Goal: Download file/media

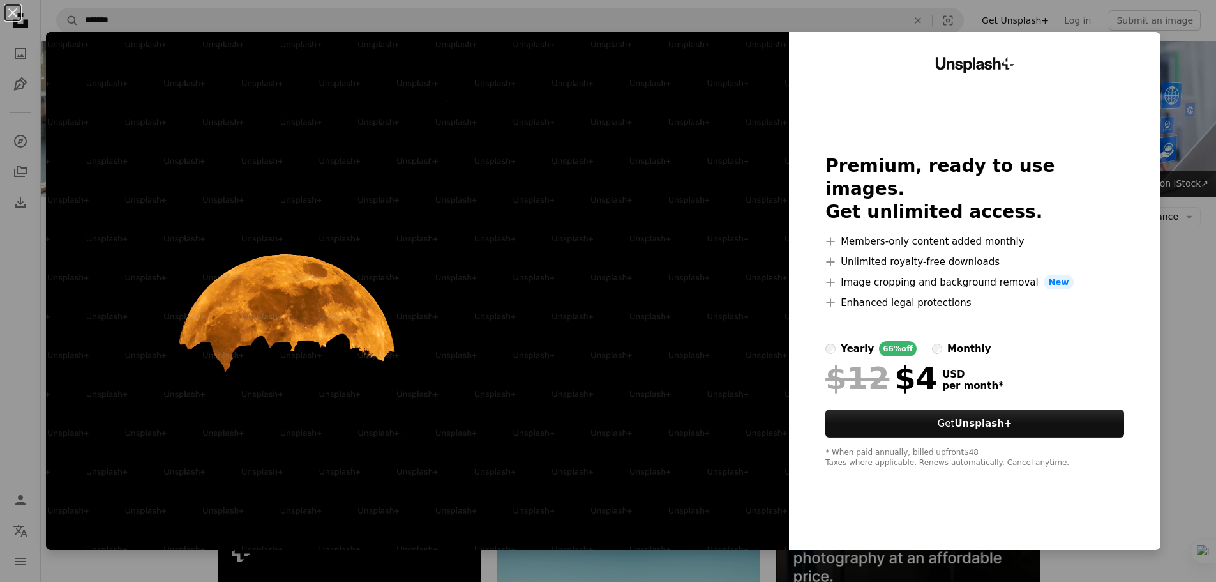
scroll to position [319, 0]
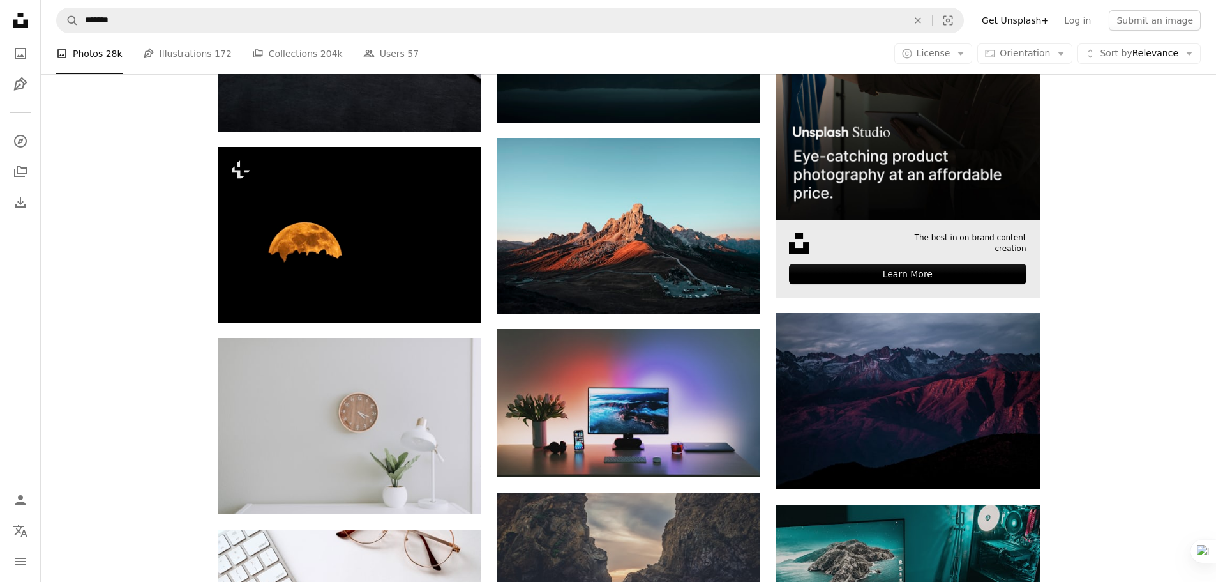
scroll to position [319, 0]
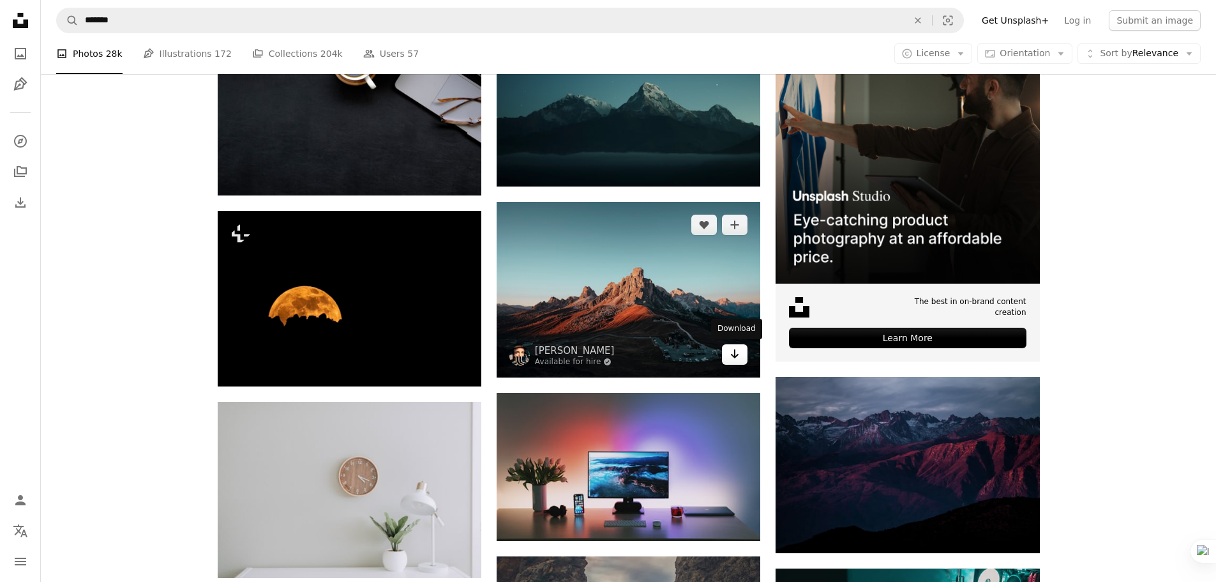
click at [737, 361] on icon "Arrow pointing down" at bounding box center [735, 353] width 10 height 15
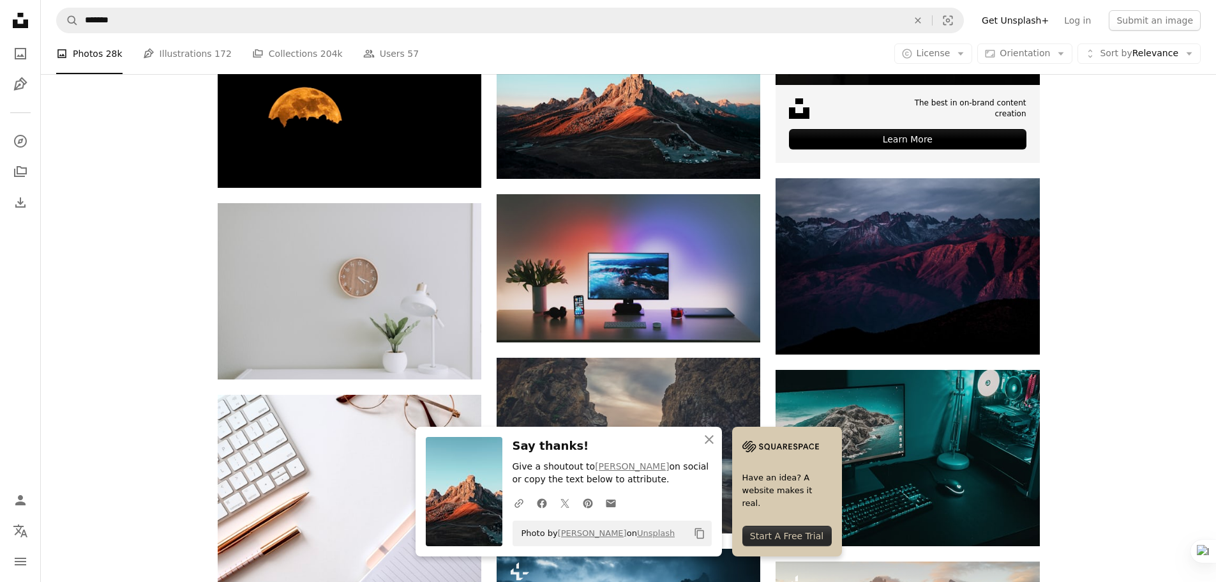
scroll to position [702, 0]
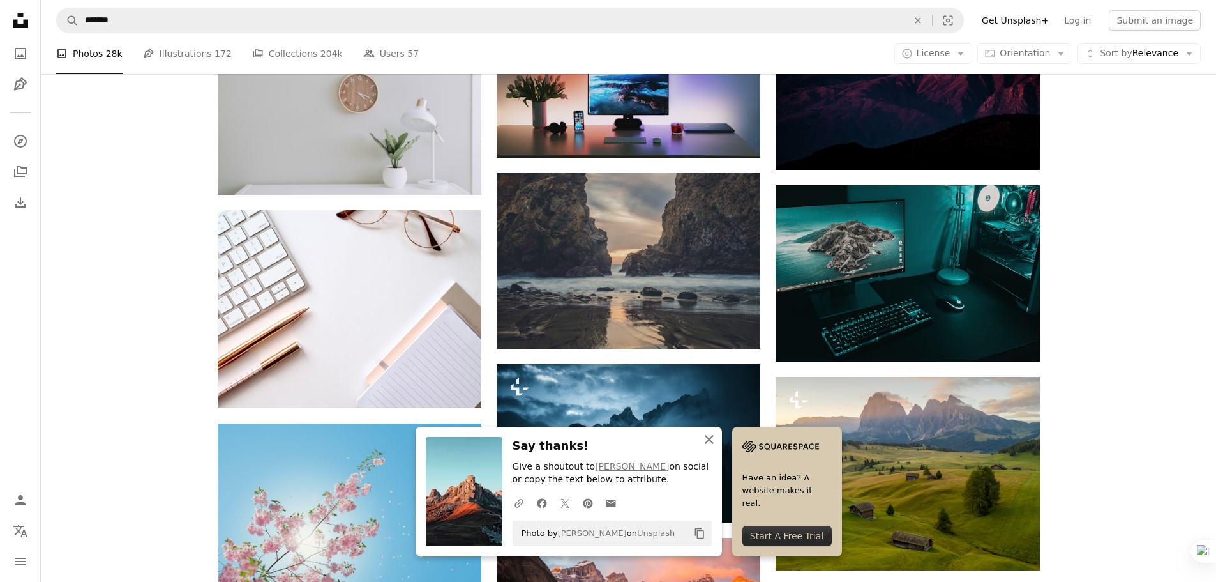
click at [707, 436] on icon "button" at bounding box center [709, 439] width 9 height 9
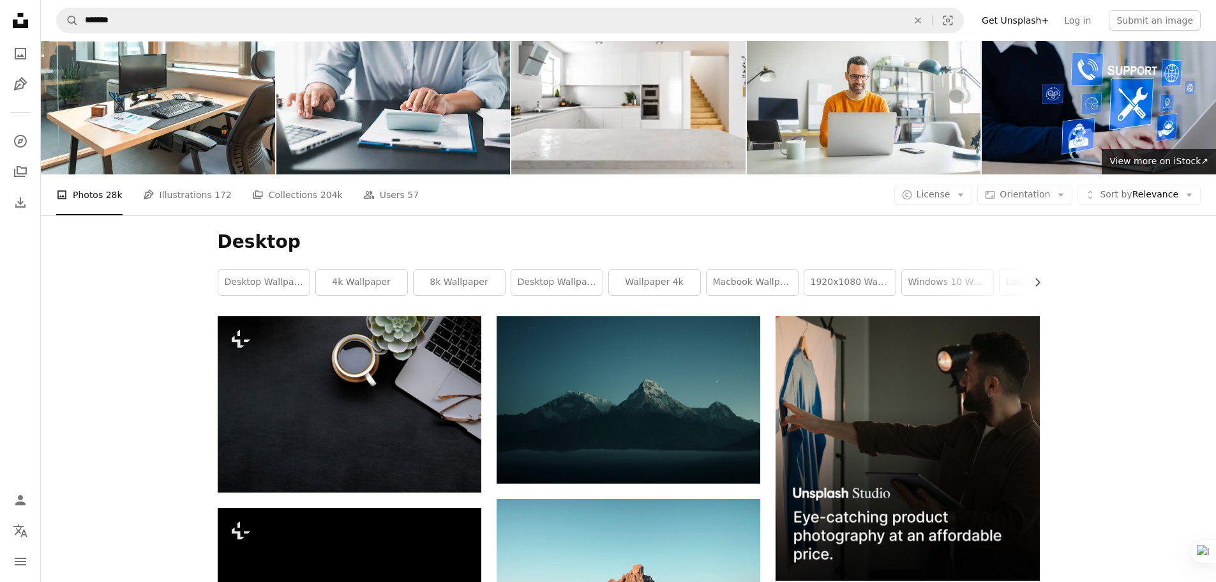
scroll to position [0, 0]
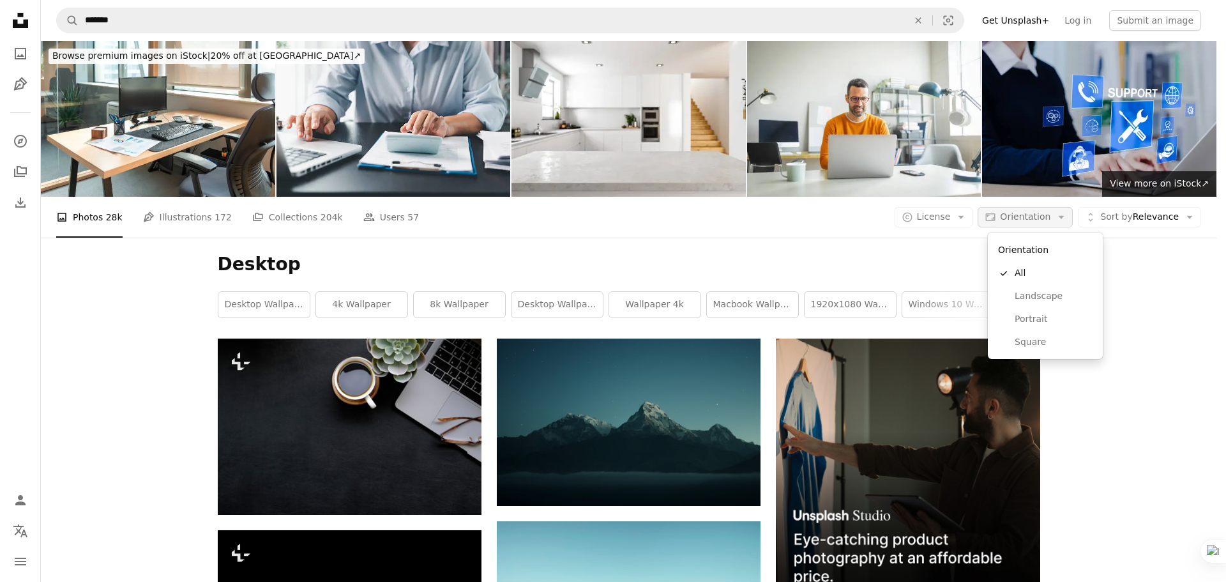
click at [1049, 221] on span "Orientation" at bounding box center [1025, 216] width 50 height 10
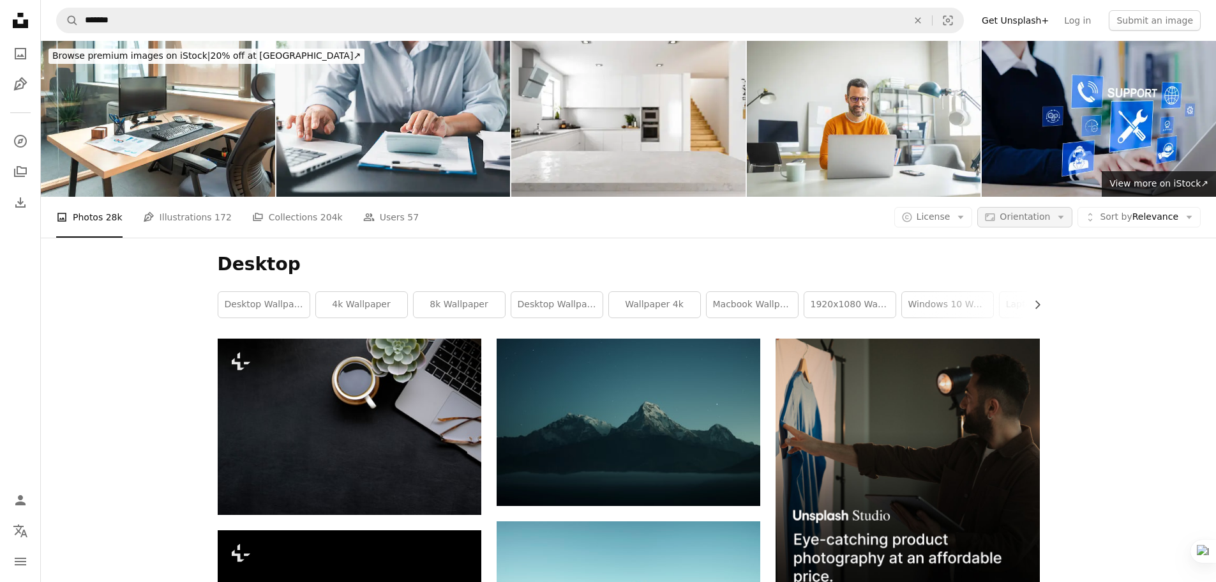
click at [1049, 222] on span "Orientation" at bounding box center [1025, 216] width 50 height 10
click at [1144, 211] on span "Sort by Relevance" at bounding box center [1139, 217] width 79 height 13
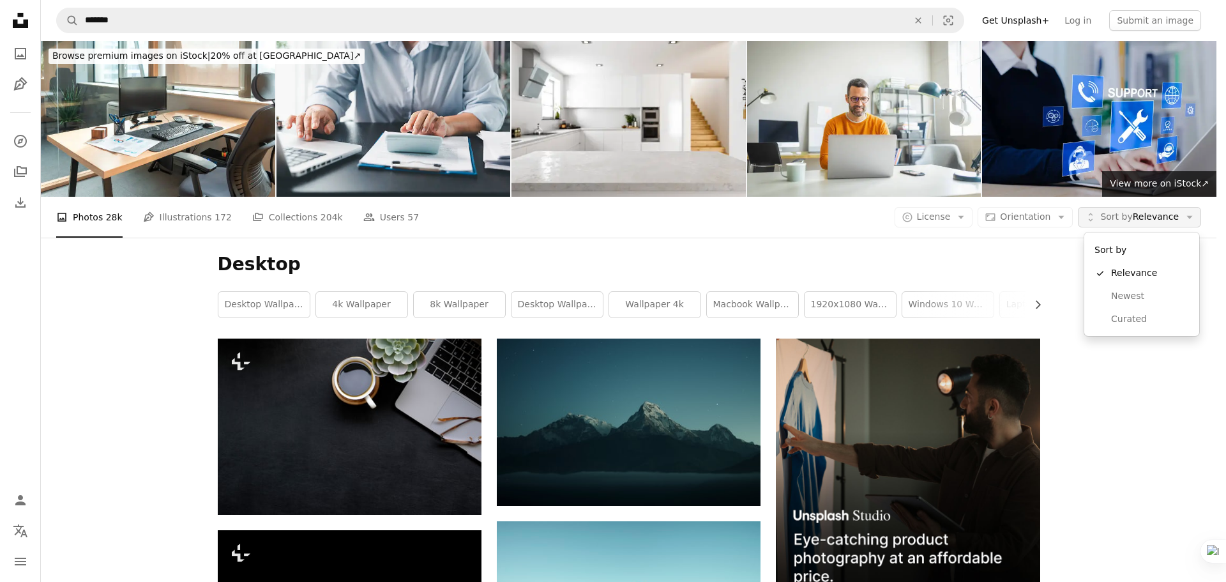
click at [1144, 211] on span "Sort by Relevance" at bounding box center [1139, 217] width 79 height 13
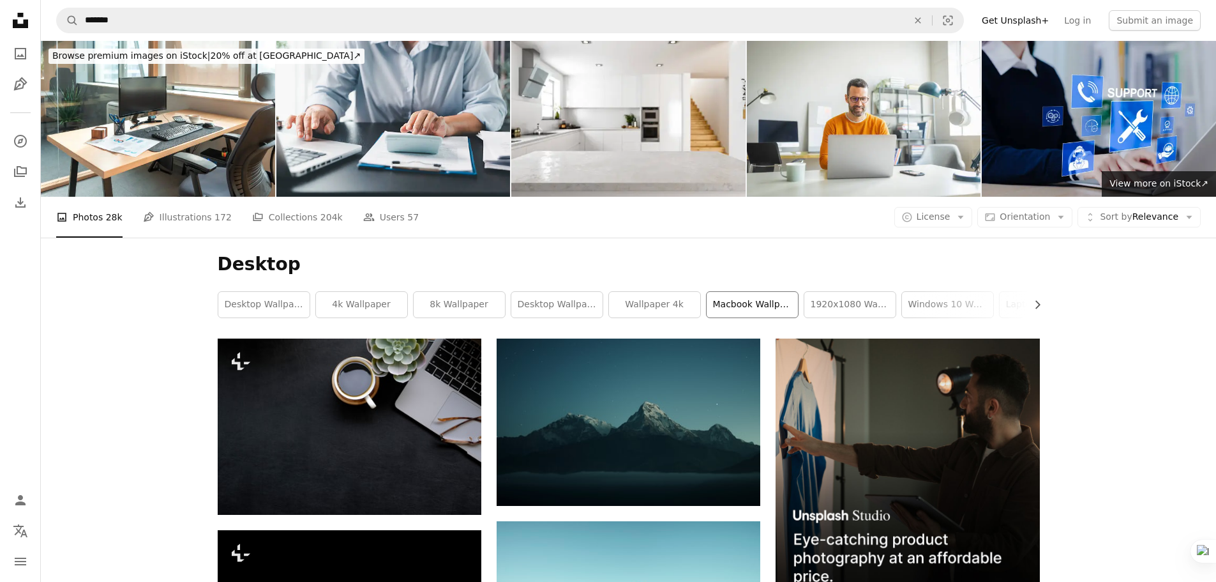
click at [767, 302] on link "macbook wallpaper" at bounding box center [752, 305] width 91 height 26
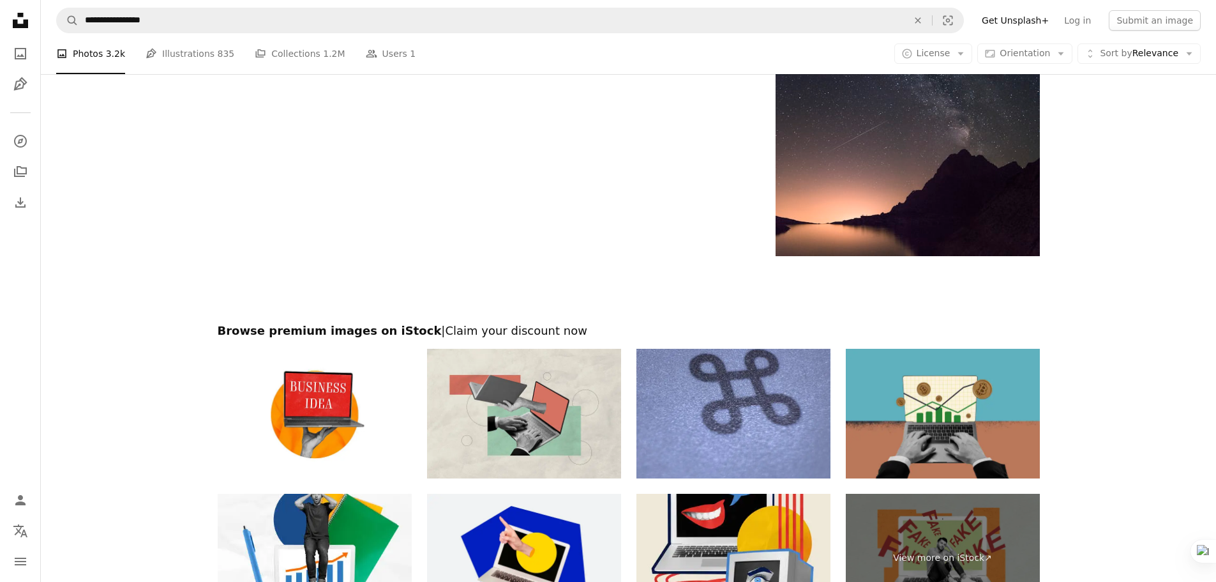
scroll to position [2003, 0]
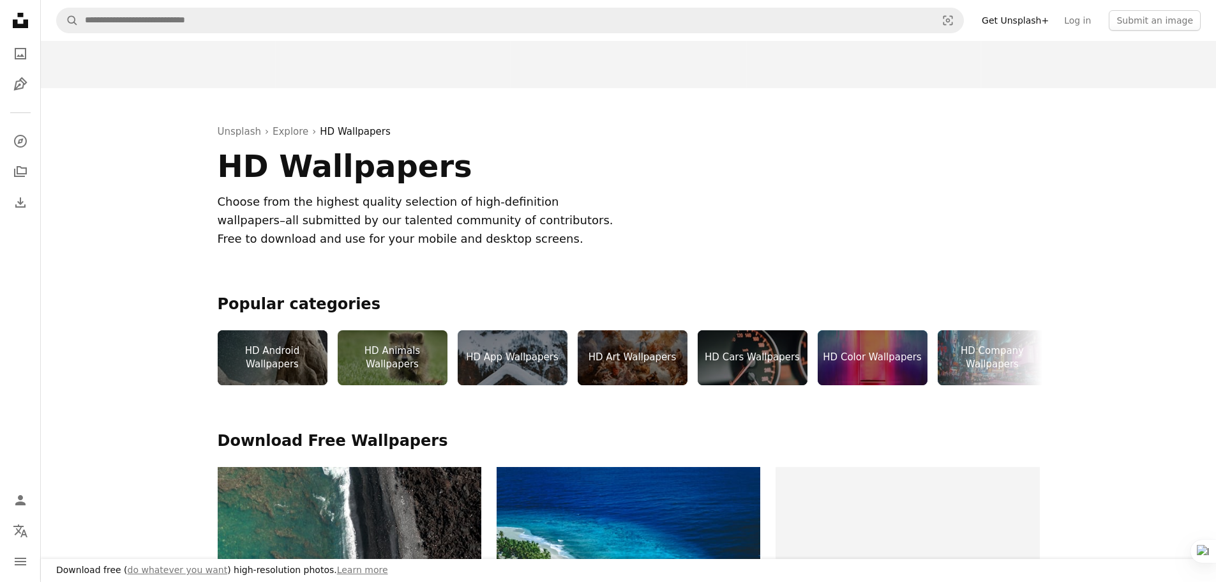
scroll to position [319, 0]
